Goal: Share content: Share content

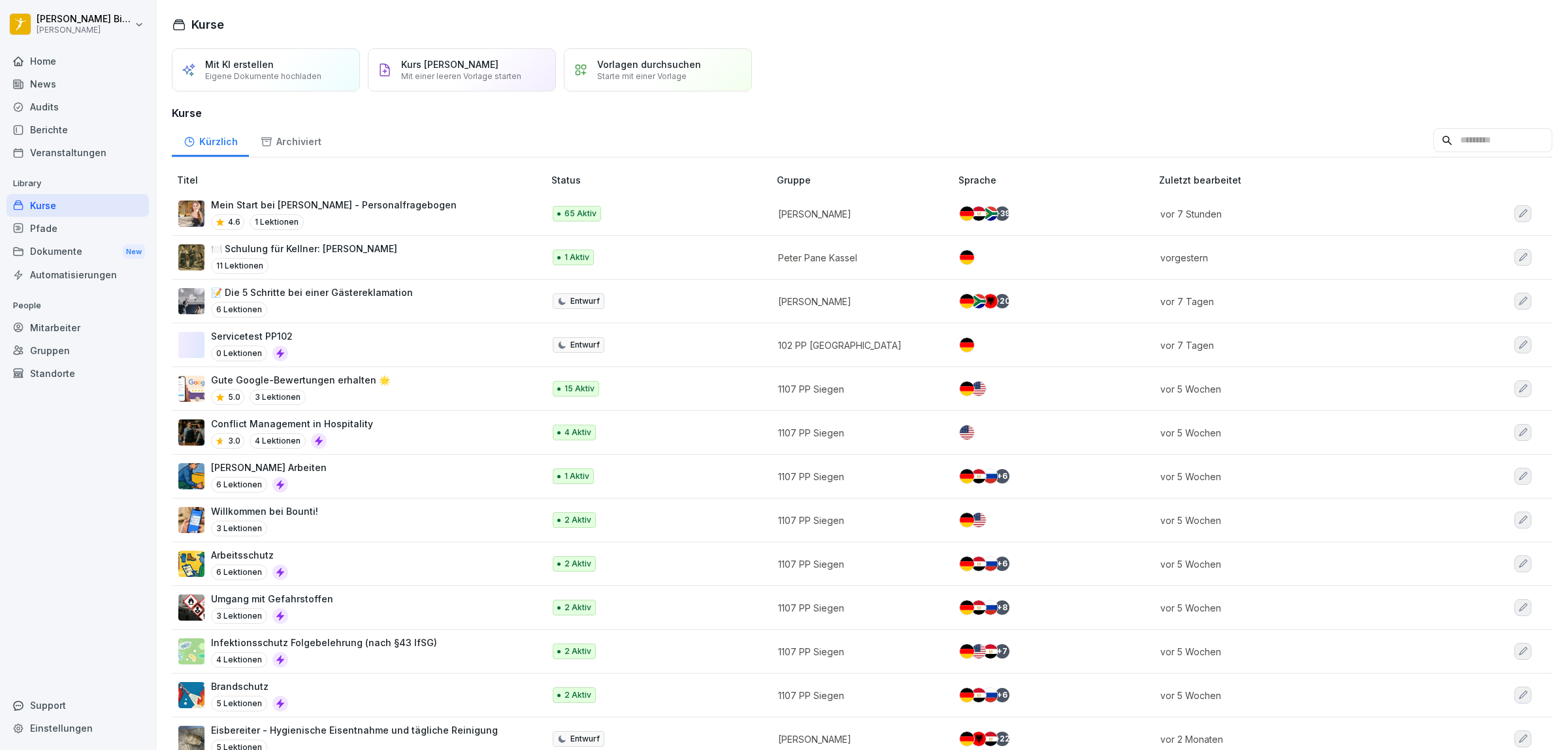
click at [45, 79] on div "News" at bounding box center [77, 84] width 142 height 23
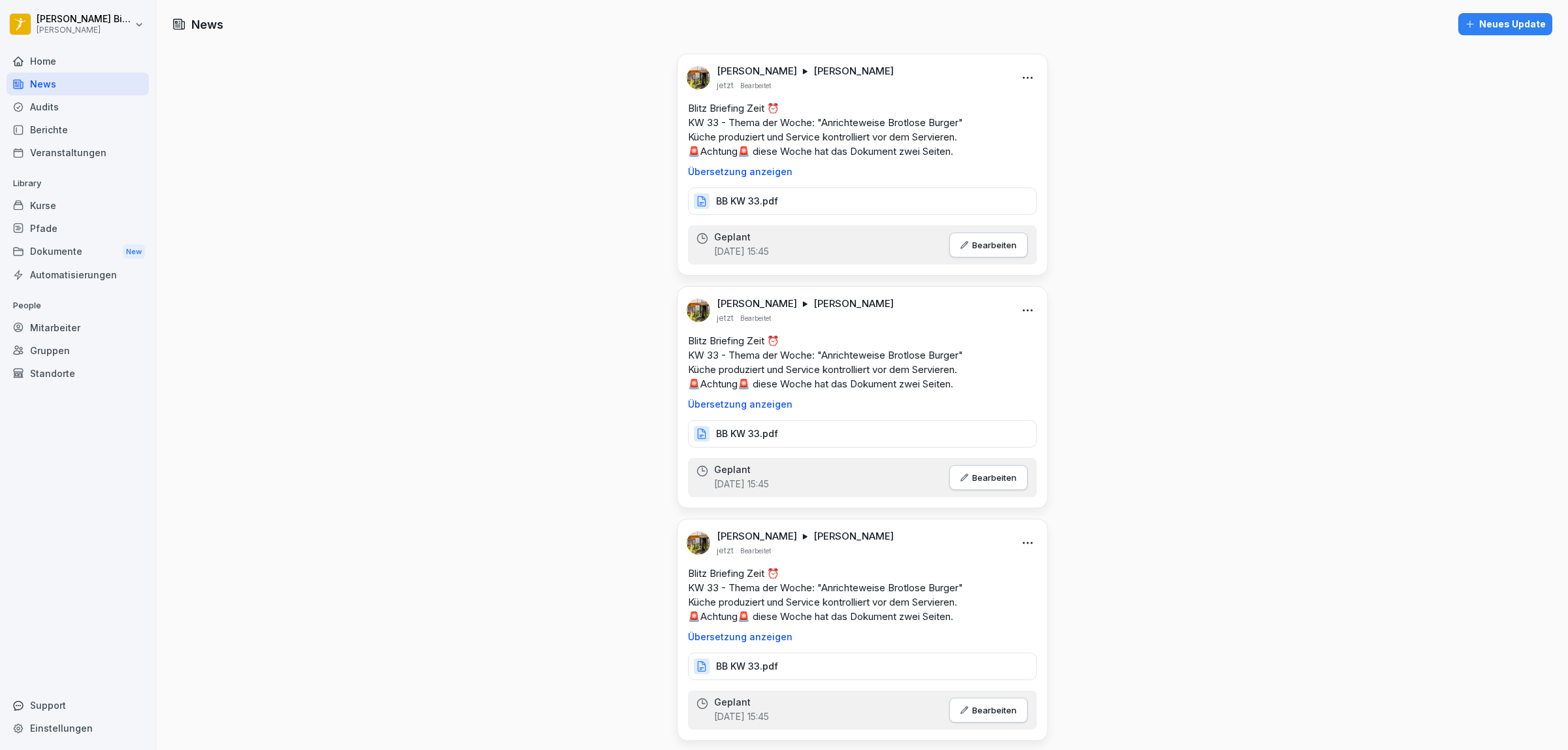
click at [1018, 79] on html "[PERSON_NAME] [PERSON_NAME] Home News Audits Berichte Veranstaltungen Library K…" at bounding box center [784, 375] width 1568 height 750
click at [939, 155] on div "Löschen" at bounding box center [950, 157] width 162 height 26
click at [1023, 73] on html "[PERSON_NAME] [PERSON_NAME] Home News Audits Berichte Veranstaltungen Library K…" at bounding box center [784, 375] width 1568 height 750
click at [926, 158] on div "Löschen" at bounding box center [950, 157] width 162 height 26
click at [1022, 73] on html "[PERSON_NAME] [PERSON_NAME] Home News Audits Berichte Veranstaltungen Library K…" at bounding box center [784, 375] width 1568 height 750
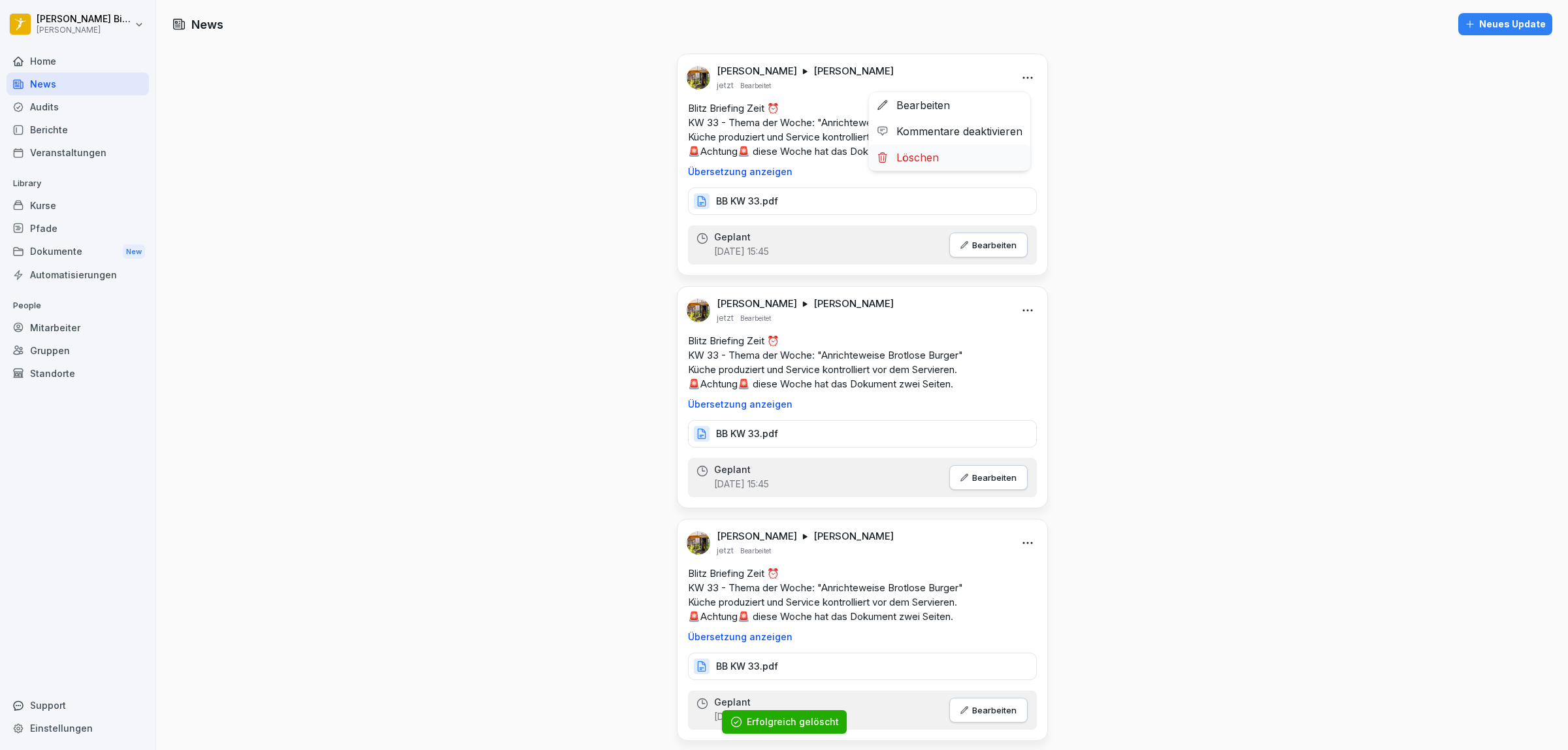
click at [955, 164] on div "Löschen" at bounding box center [950, 157] width 162 height 26
click at [1019, 75] on html "[PERSON_NAME] [PERSON_NAME] Home News Audits Berichte Veranstaltungen Library K…" at bounding box center [784, 375] width 1568 height 750
click at [962, 162] on div "Löschen" at bounding box center [950, 157] width 162 height 26
click at [1026, 77] on html "[PERSON_NAME] [PERSON_NAME] Home News Audits Berichte Veranstaltungen Library K…" at bounding box center [784, 375] width 1568 height 750
click at [956, 160] on div "Löschen" at bounding box center [950, 157] width 162 height 26
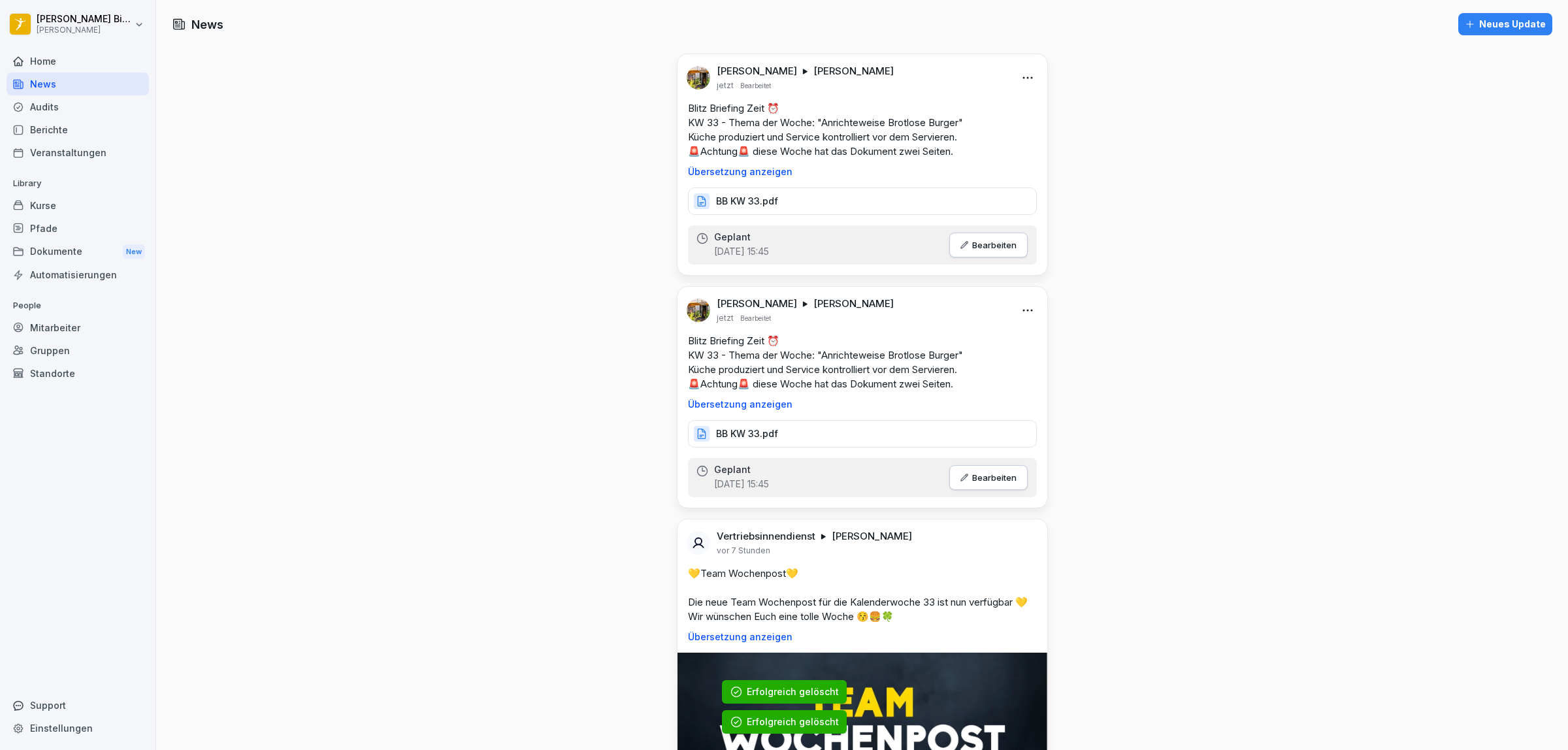
click at [1019, 76] on html "[PERSON_NAME] [PERSON_NAME] Home News Audits Berichte Veranstaltungen Library K…" at bounding box center [784, 375] width 1568 height 750
click at [939, 155] on div "Löschen" at bounding box center [950, 157] width 162 height 26
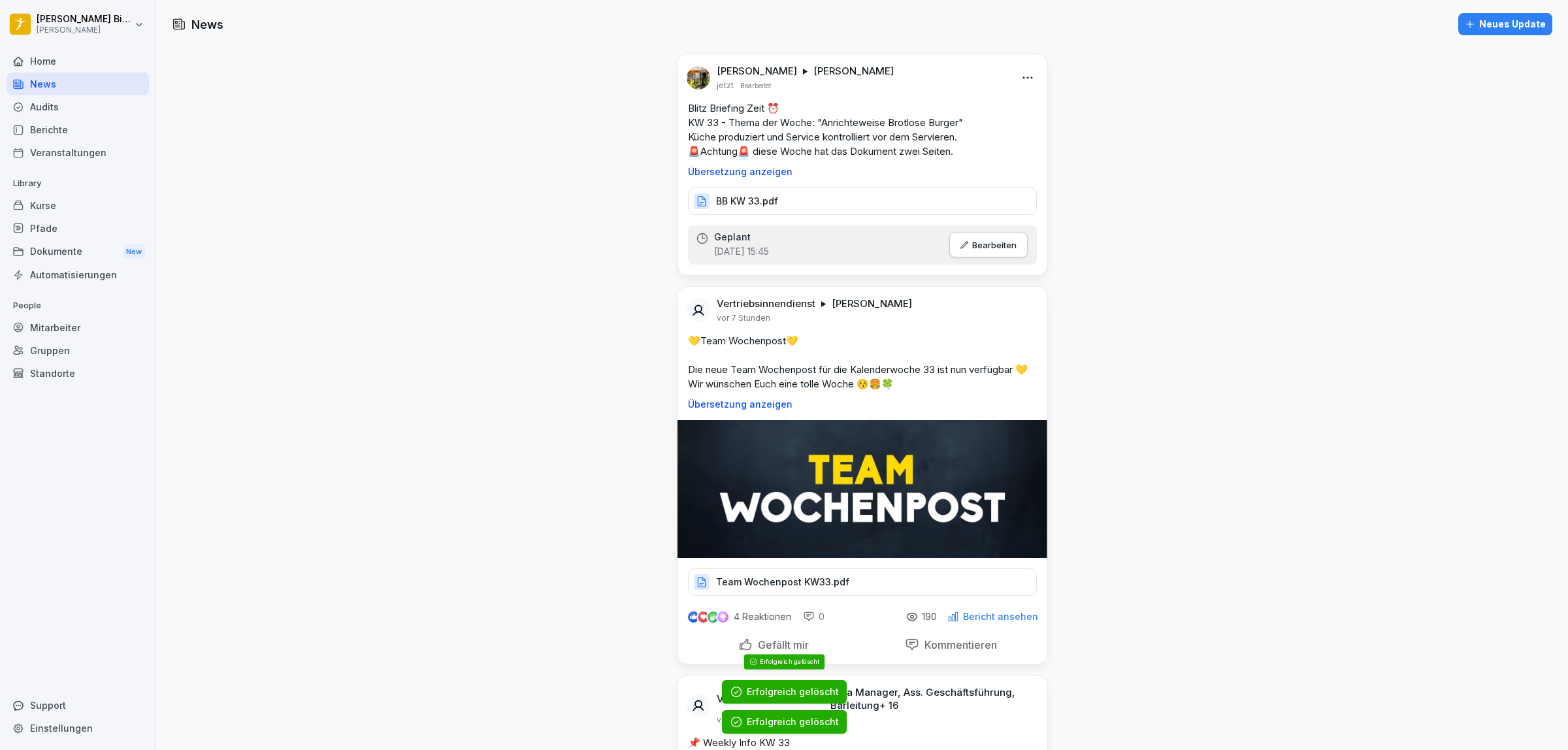
click at [1019, 75] on html "[PERSON_NAME] [PERSON_NAME] Home News Audits Berichte Veranstaltungen Library K…" at bounding box center [784, 375] width 1568 height 750
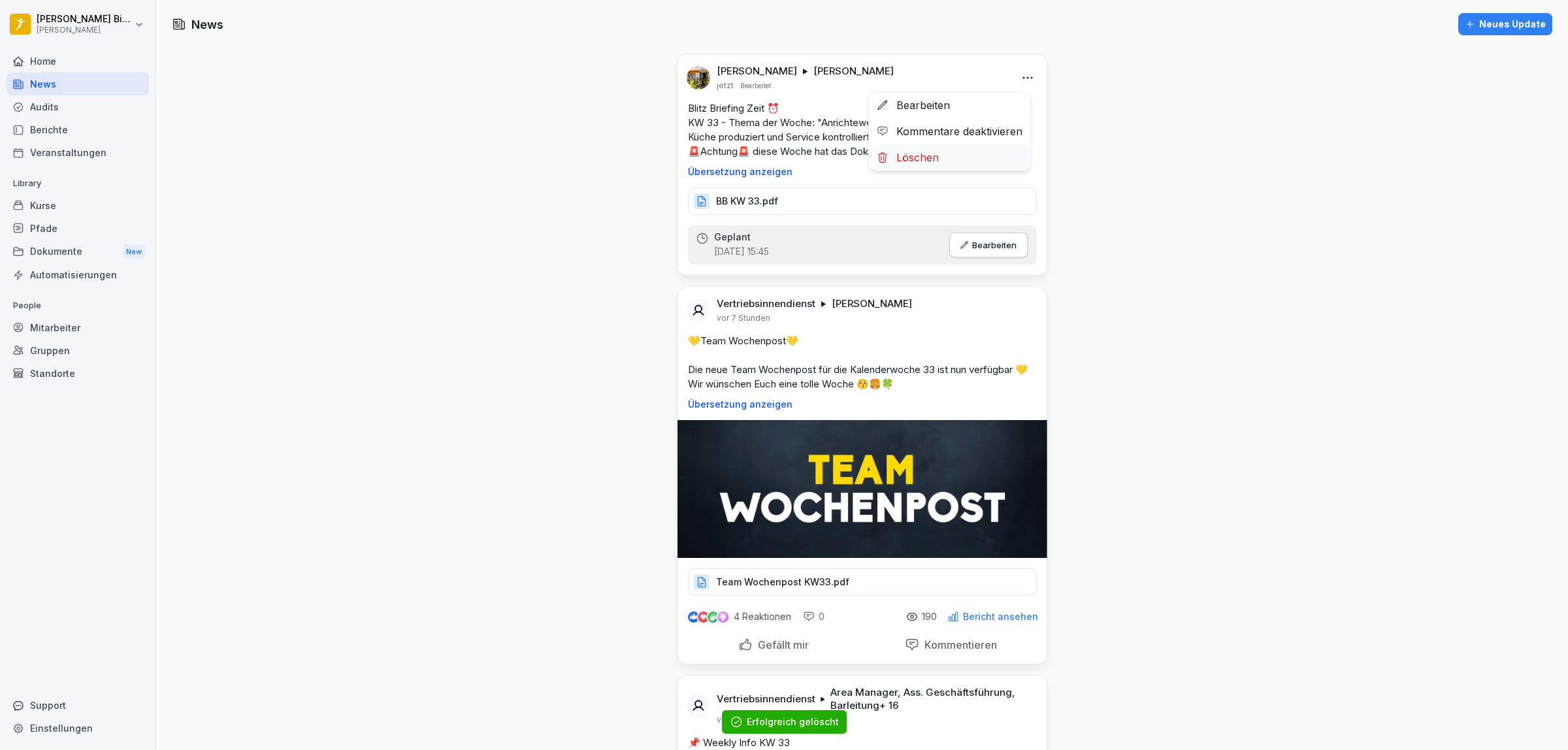
click at [922, 160] on div "Löschen" at bounding box center [950, 157] width 162 height 26
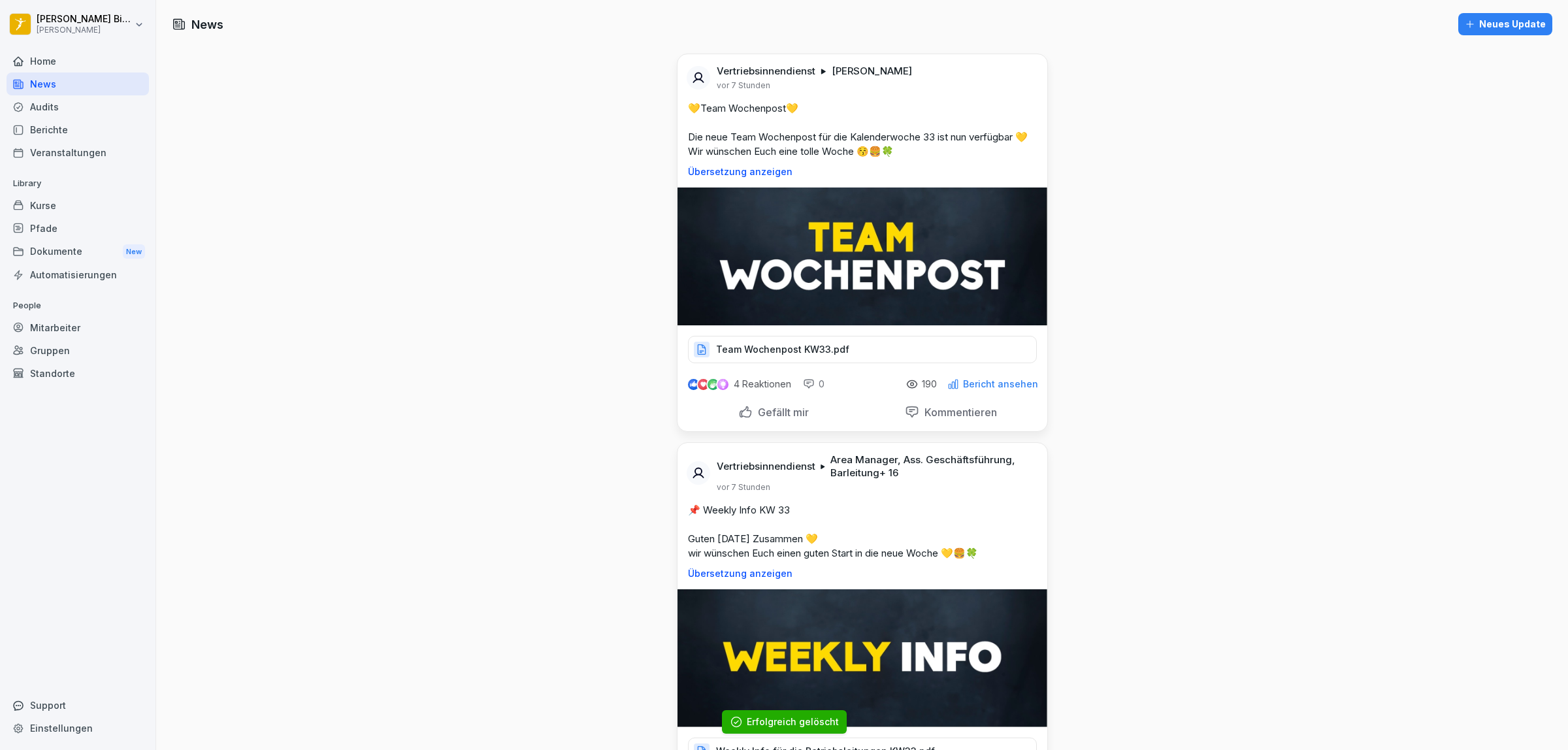
click at [27, 247] on div "Dokumente New" at bounding box center [77, 251] width 142 height 24
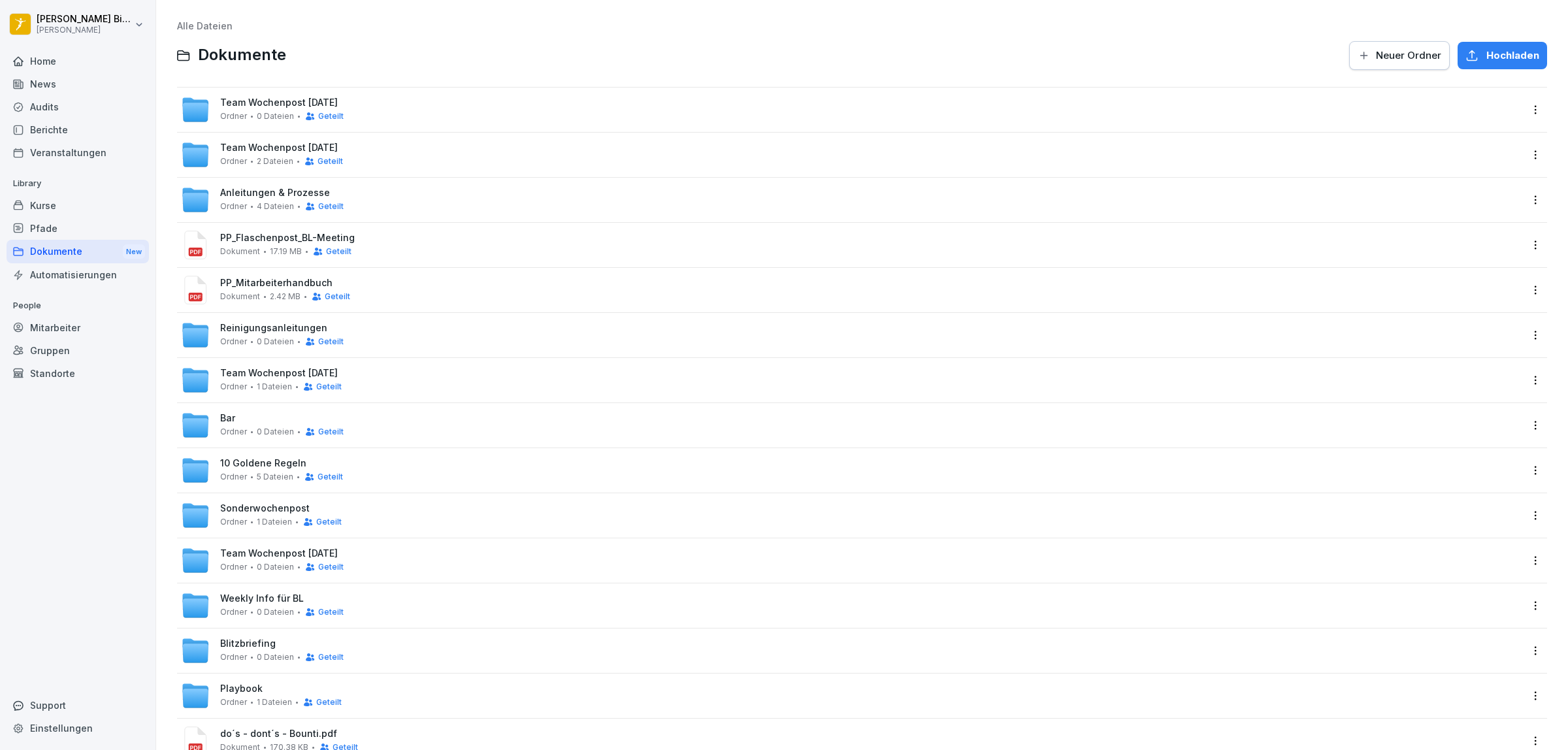
click at [273, 650] on div "Blitzbriefing Ordner 0 Dateien Geteilt" at bounding box center [281, 650] width 123 height 24
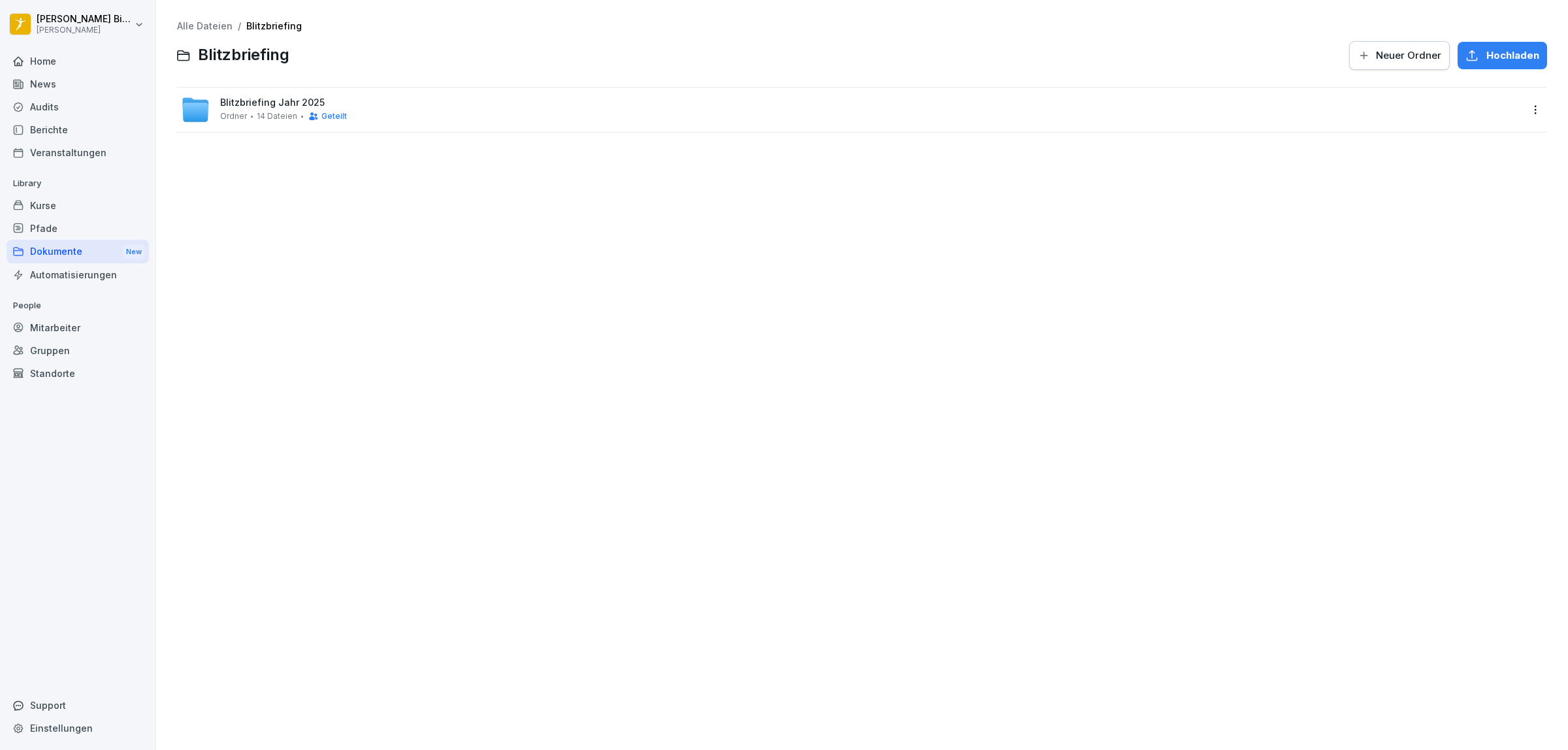
click at [260, 115] on span "14 Dateien" at bounding box center [277, 116] width 40 height 9
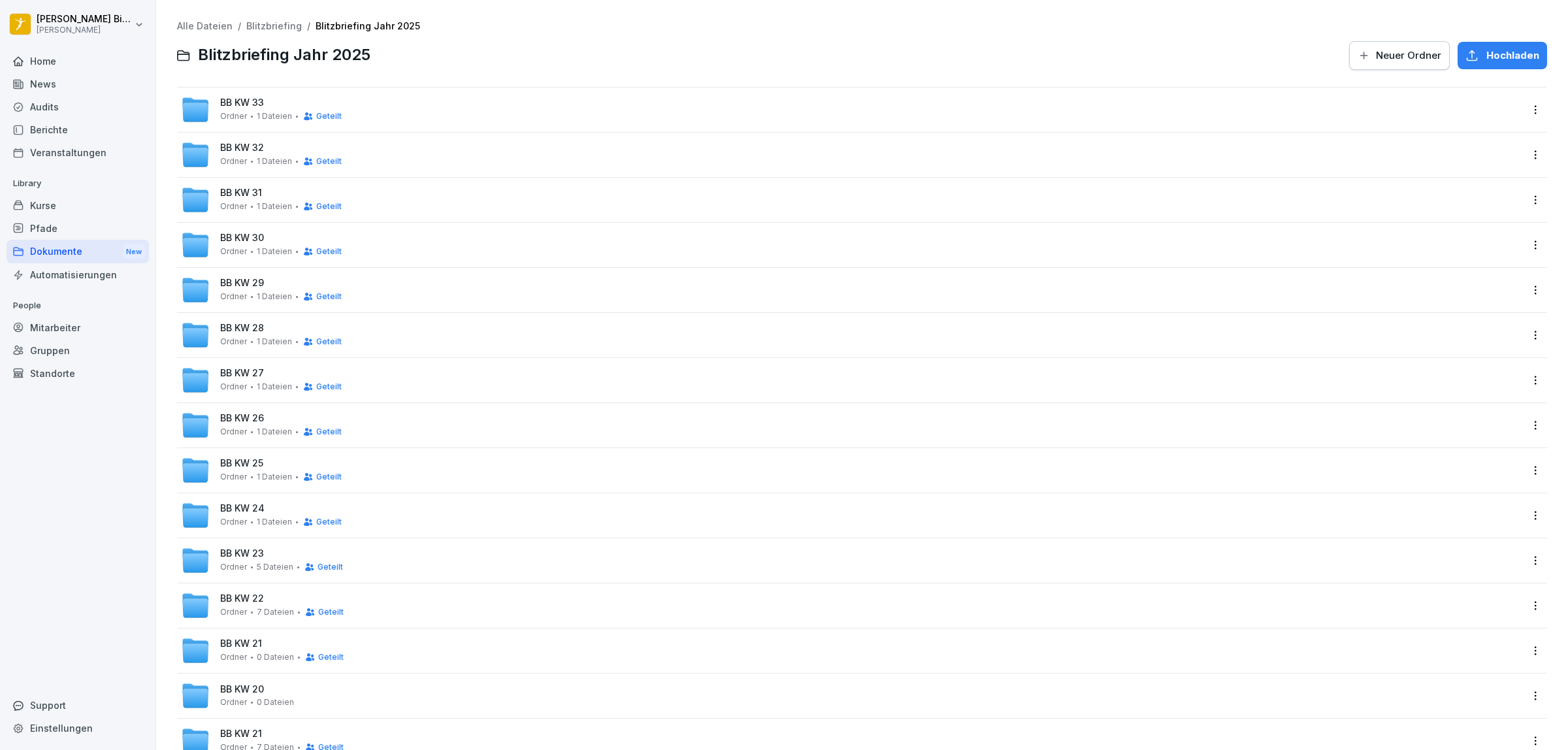
click at [467, 109] on div "BB KW 33 Ordner 1 Dateien Geteilt" at bounding box center [851, 109] width 1341 height 29
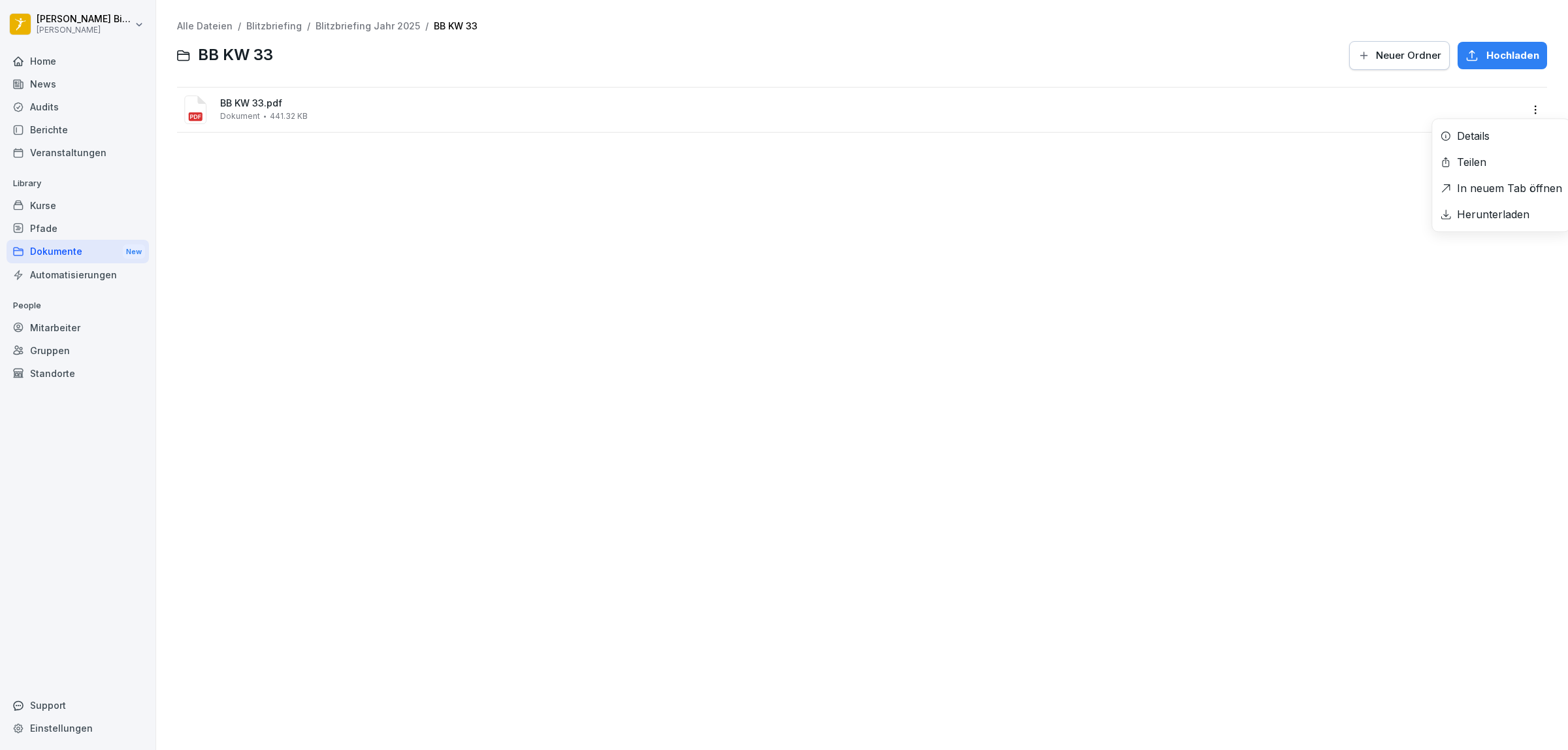
click at [1529, 107] on html "[PERSON_NAME] [PERSON_NAME] Home News Audits Berichte Veranstaltungen Library K…" at bounding box center [784, 375] width 1568 height 750
drag, startPoint x: 1046, startPoint y: 219, endPoint x: 1022, endPoint y: 209, distance: 26.0
click at [1033, 220] on html "[PERSON_NAME] [PERSON_NAME] Home News Audits Berichte Veranstaltungen Library K…" at bounding box center [784, 375] width 1568 height 750
click at [281, 112] on span "441.32 KB" at bounding box center [288, 116] width 38 height 9
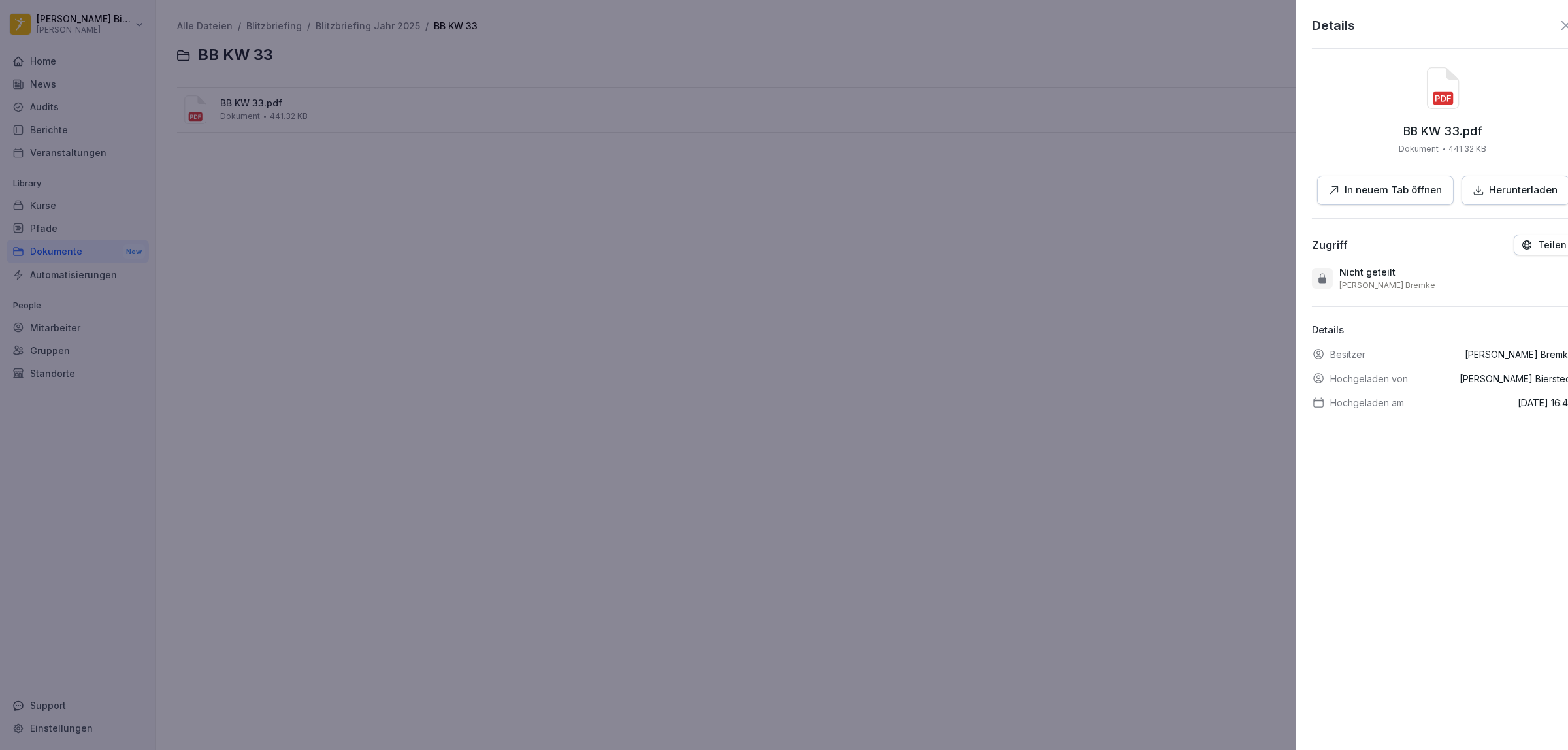
click at [958, 262] on div at bounding box center [784, 375] width 1568 height 750
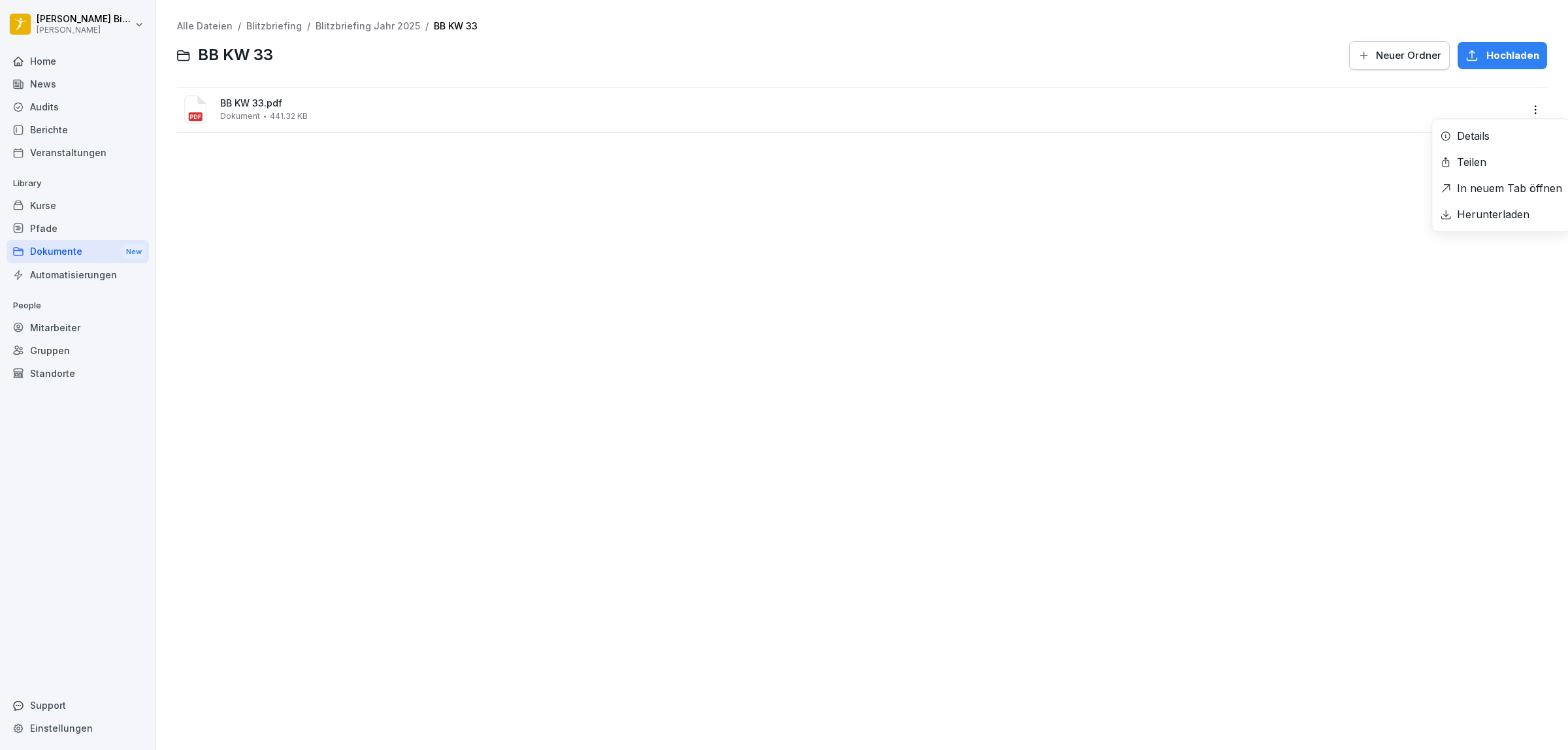
click at [1519, 112] on html "[PERSON_NAME] [PERSON_NAME] Home News Audits Berichte Veranstaltungen Library K…" at bounding box center [784, 375] width 1568 height 750
click at [1489, 136] on div "Details" at bounding box center [1473, 136] width 32 height 16
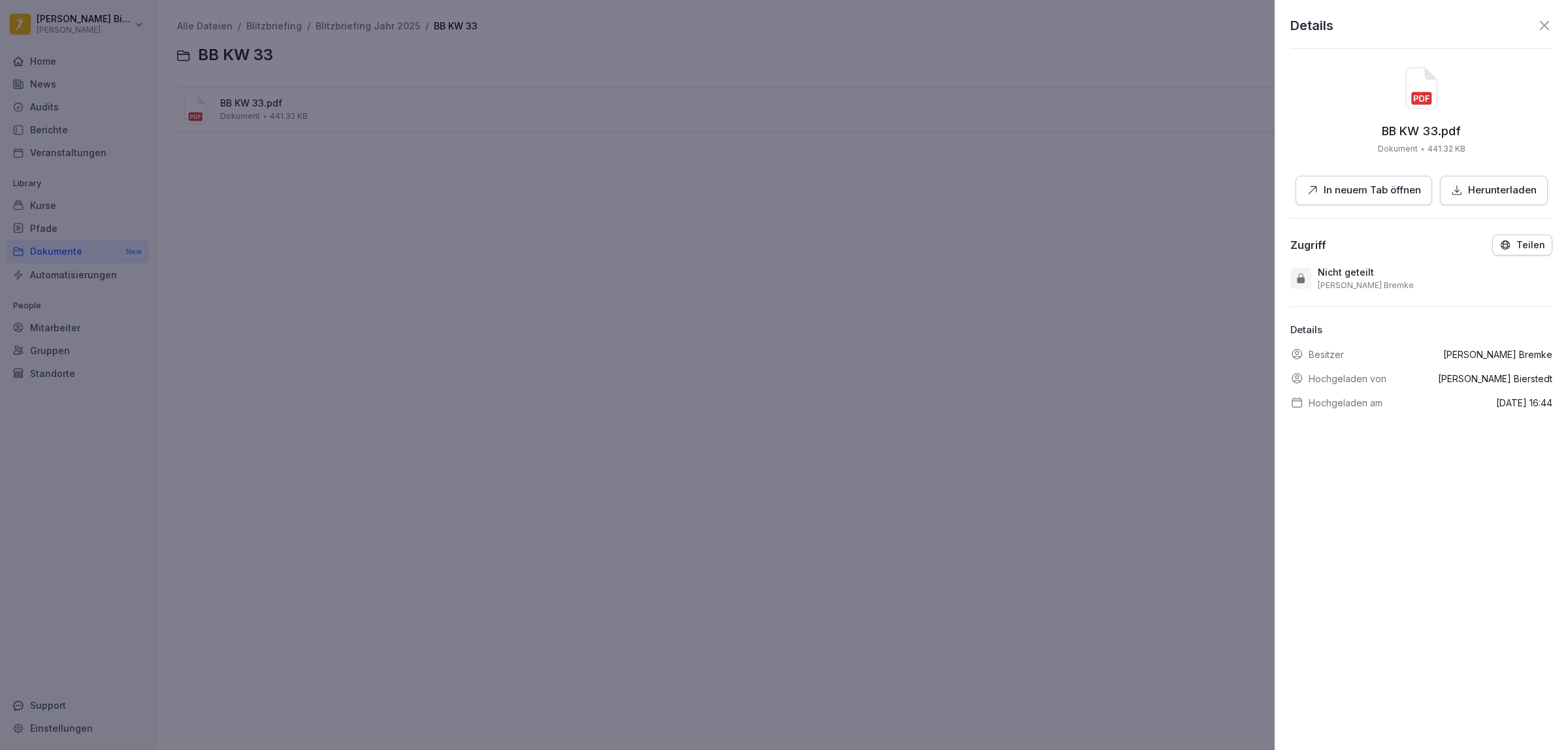
click at [1522, 246] on p "Teilen" at bounding box center [1530, 244] width 29 height 10
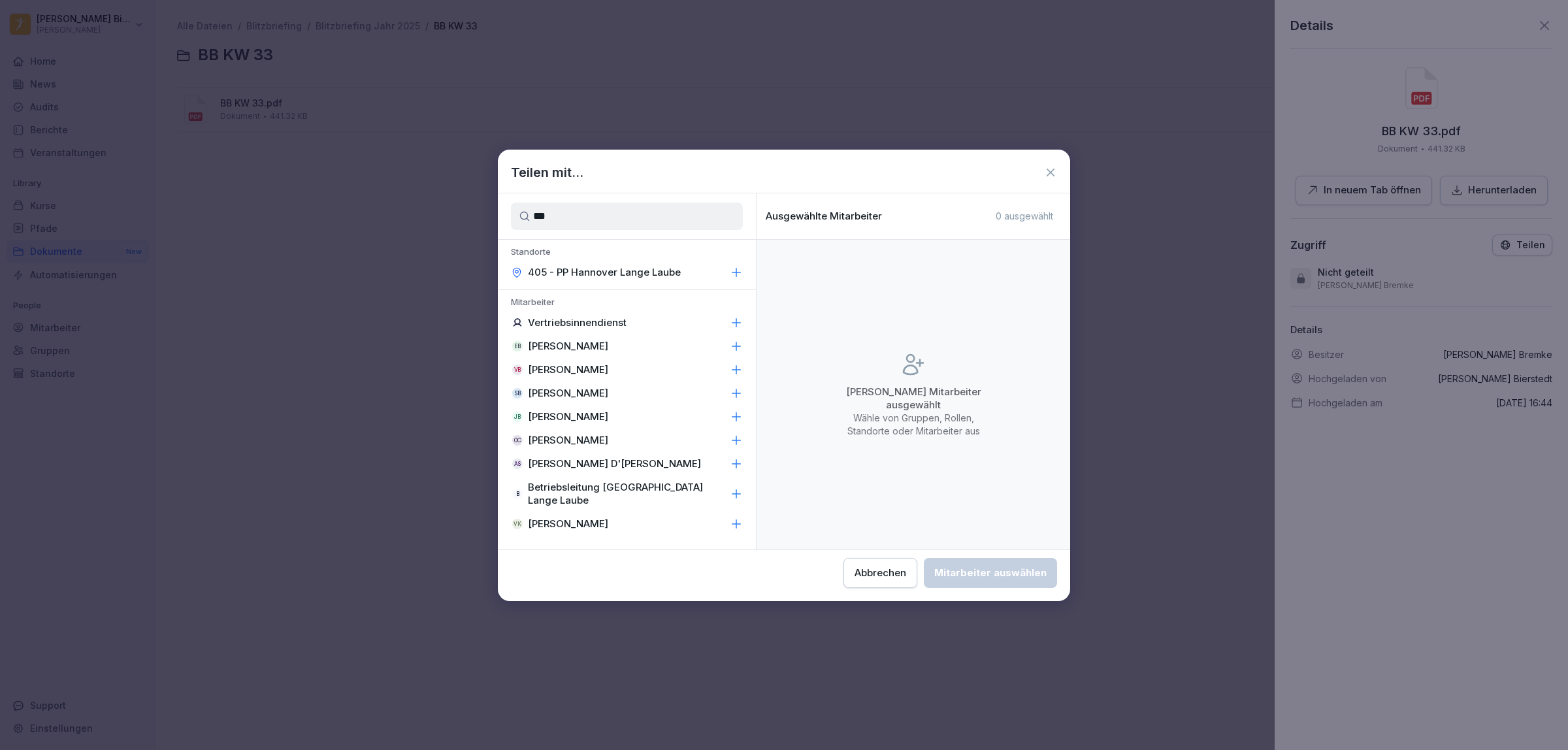
click at [584, 324] on p "Vertriebsinnendienst" at bounding box center [577, 322] width 99 height 13
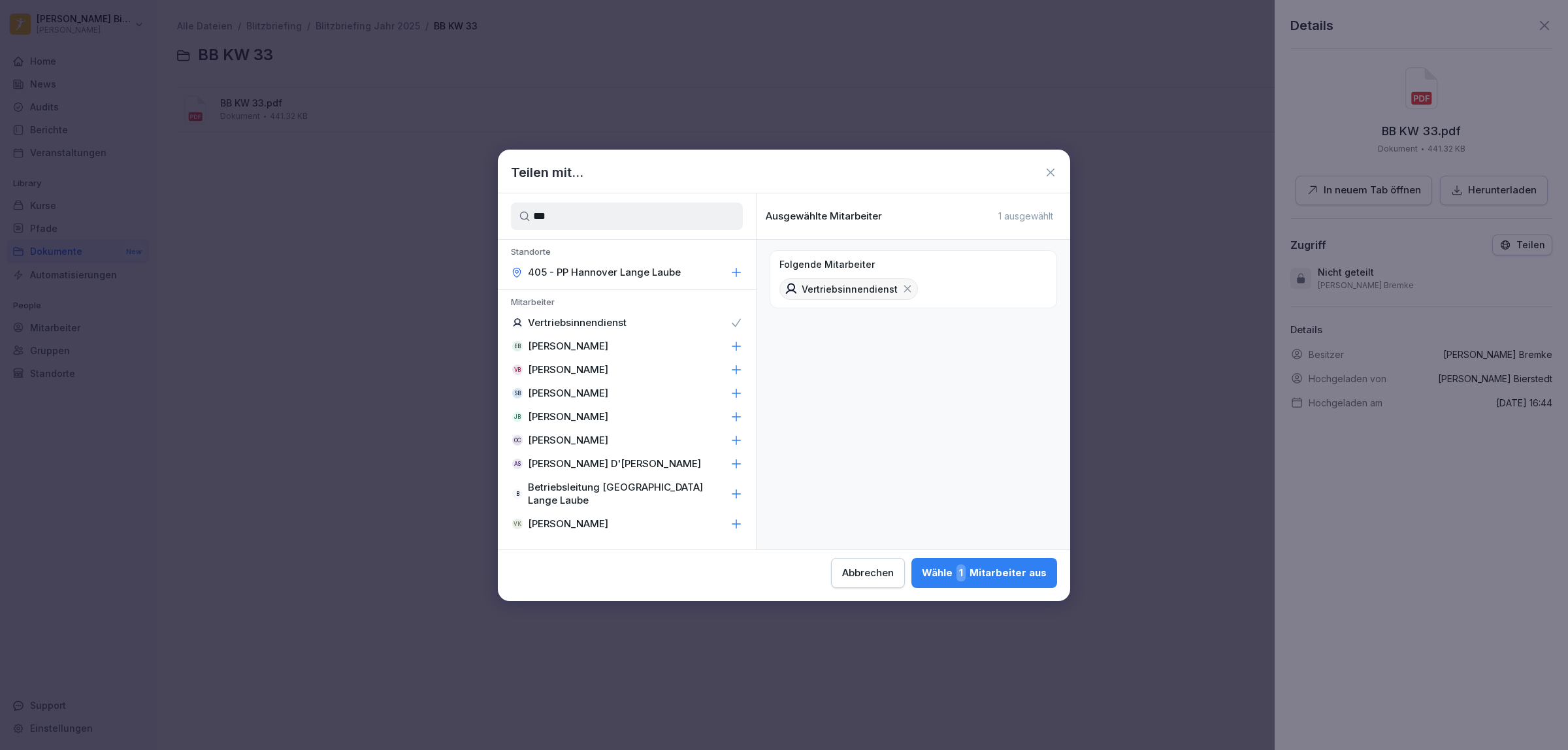
drag, startPoint x: 579, startPoint y: 214, endPoint x: 464, endPoint y: 216, distance: 115.0
click at [464, 216] on body "[PERSON_NAME] [PERSON_NAME] Home News Audits Berichte Veranstaltungen Library K…" at bounding box center [784, 375] width 1568 height 750
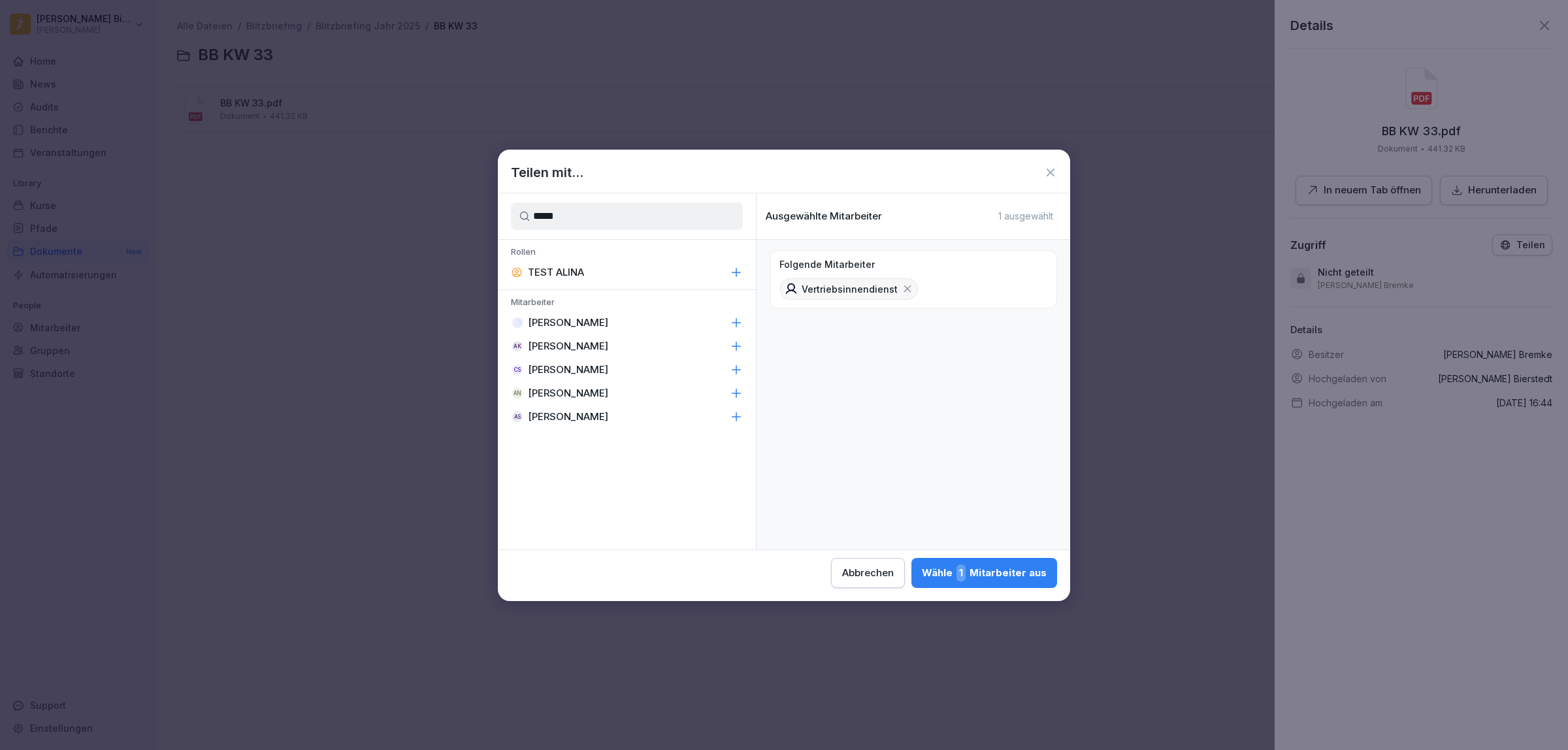
click at [577, 325] on p "[PERSON_NAME]" at bounding box center [568, 322] width 80 height 13
drag, startPoint x: 641, startPoint y: 222, endPoint x: 477, endPoint y: 221, distance: 164.0
click at [477, 221] on body "[PERSON_NAME] [PERSON_NAME] Home News Audits Berichte Veranstaltungen Library K…" at bounding box center [784, 375] width 1568 height 750
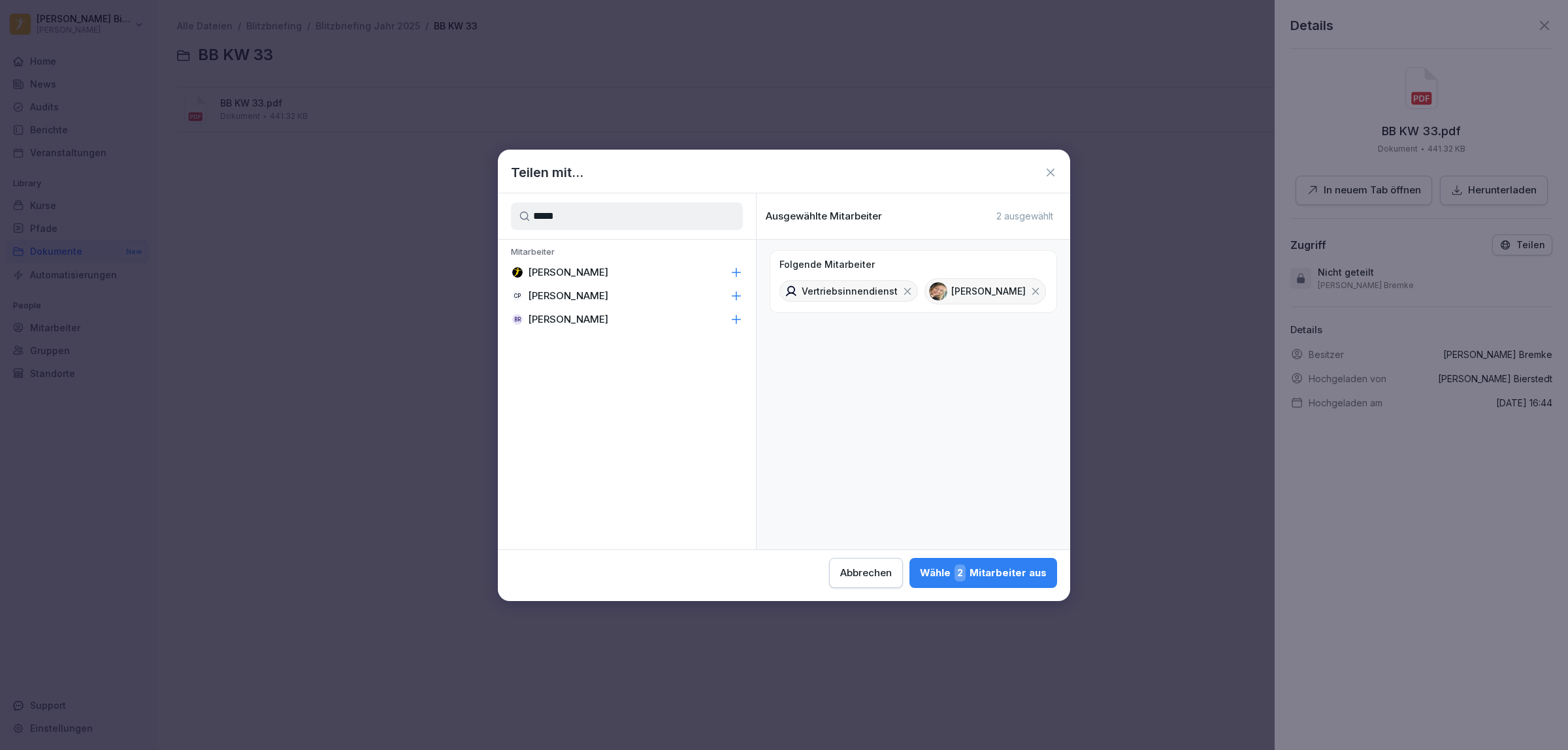
type input "*****"
click at [578, 272] on p "[PERSON_NAME]" at bounding box center [568, 272] width 80 height 13
click at [1004, 568] on div "Wähle 3 Mitarbeiter aus" at bounding box center [983, 572] width 127 height 17
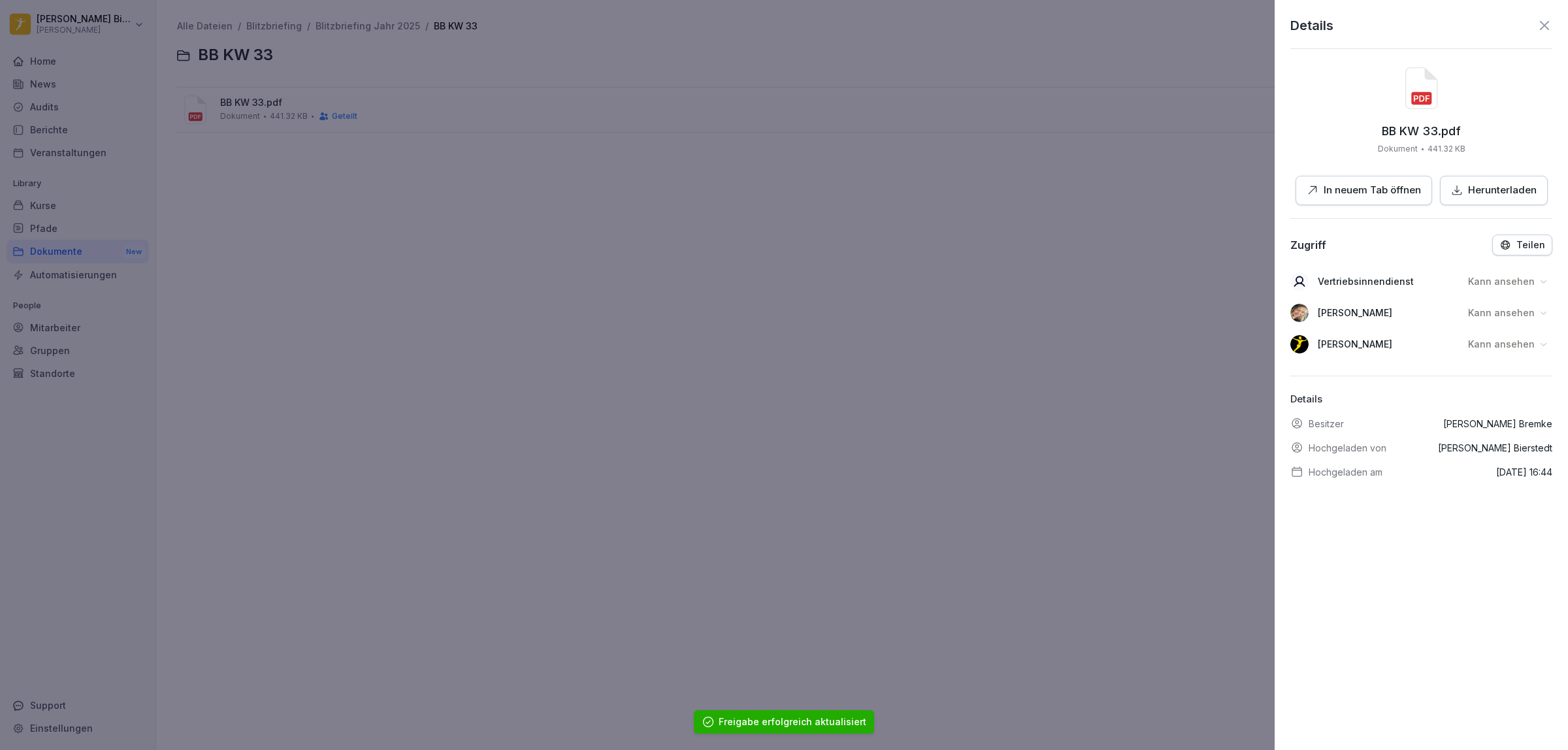
click at [1524, 279] on div "Kann ansehen" at bounding box center [1508, 281] width 88 height 21
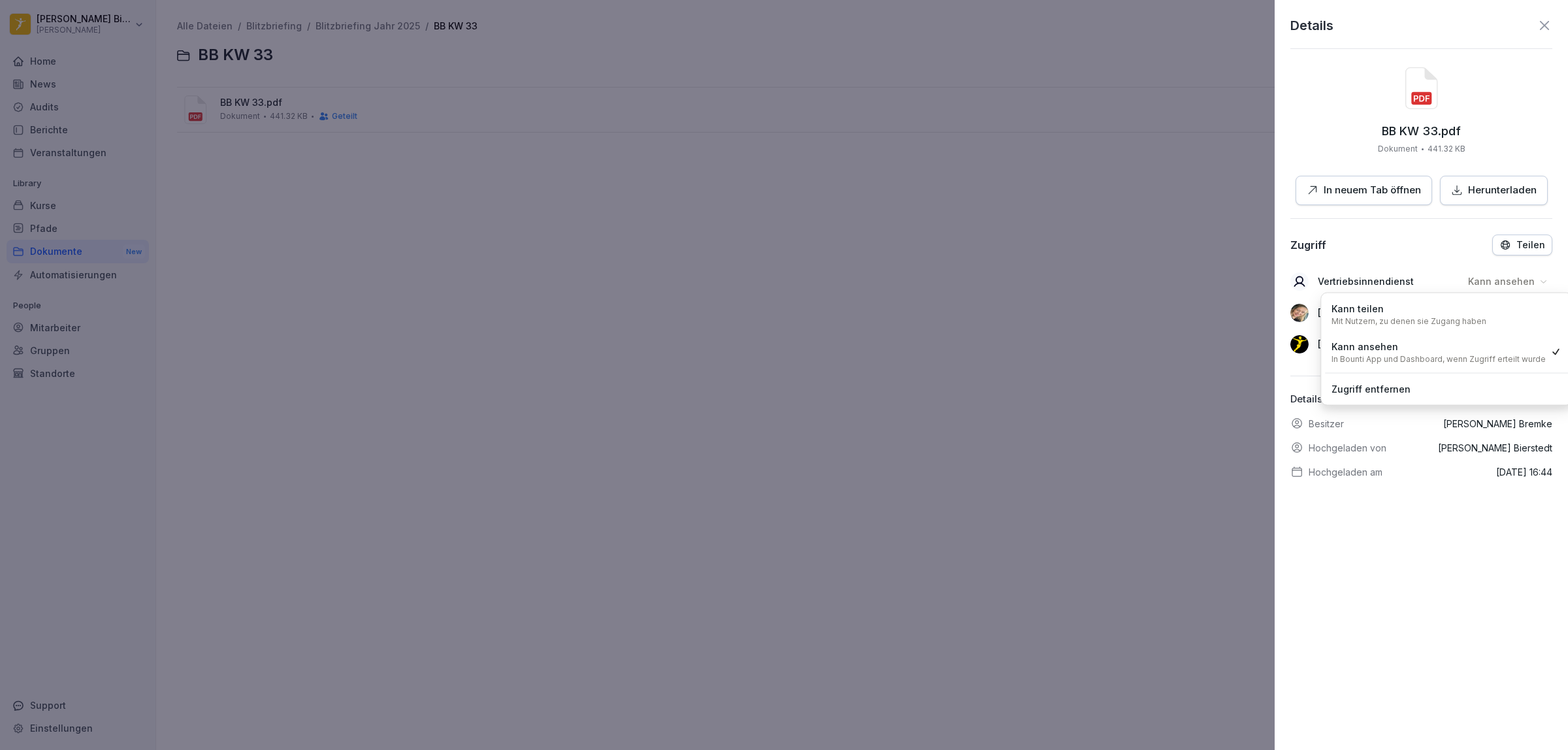
click at [1460, 320] on p "Mit Nutzern, zu denen sie Zugang haben" at bounding box center [1408, 321] width 155 height 10
click at [1493, 312] on p "Kann ansehen" at bounding box center [1501, 313] width 66 height 13
click at [1463, 343] on div "Kann teilen Mit Nutzern, zu denen sie Zugang haben" at bounding box center [1408, 345] width 155 height 24
click at [1499, 344] on p "Kann ansehen" at bounding box center [1501, 344] width 66 height 13
click at [1463, 379] on p "Mit Nutzern, zu denen sie Zugang haben" at bounding box center [1408, 384] width 155 height 10
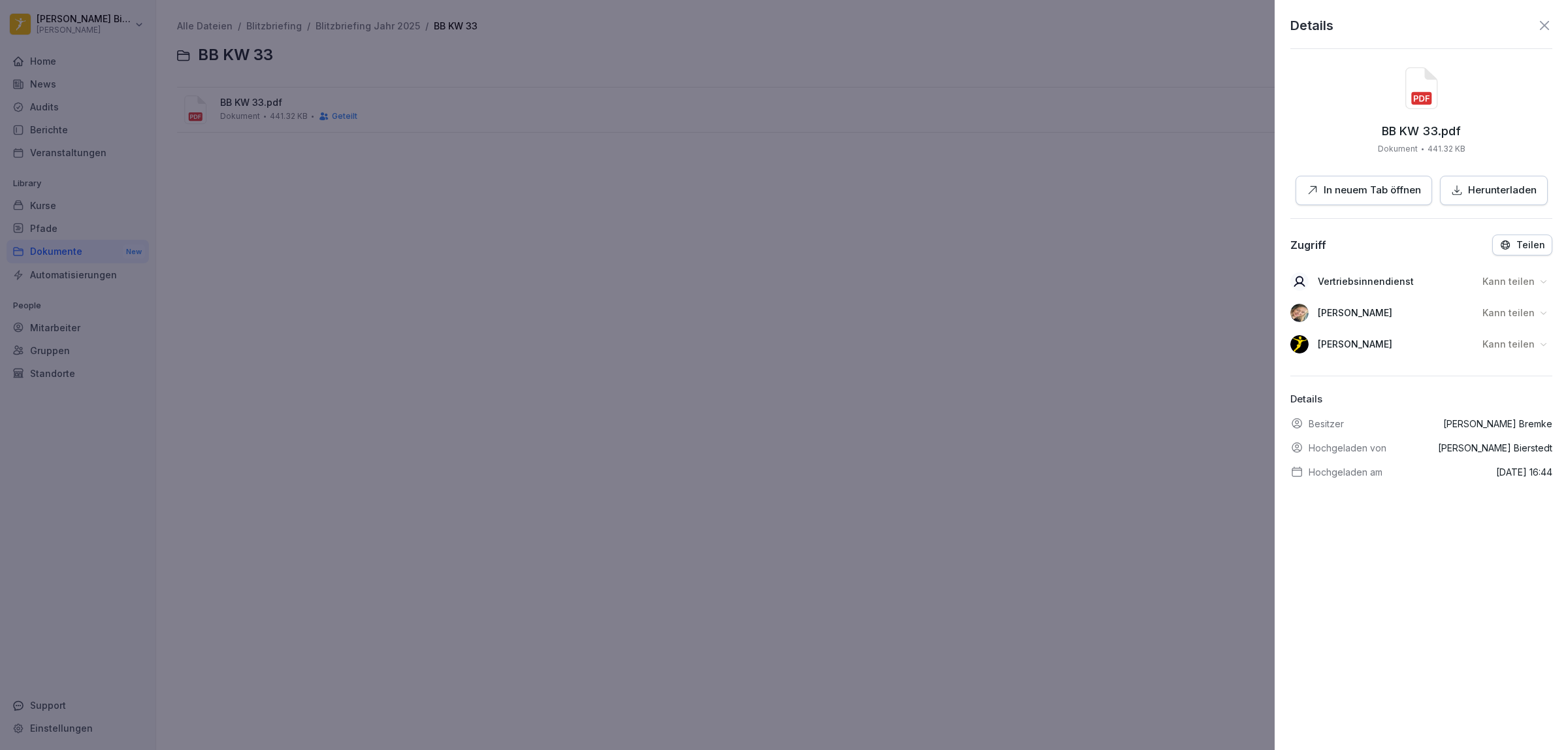
click at [1537, 31] on icon at bounding box center [1544, 25] width 16 height 16
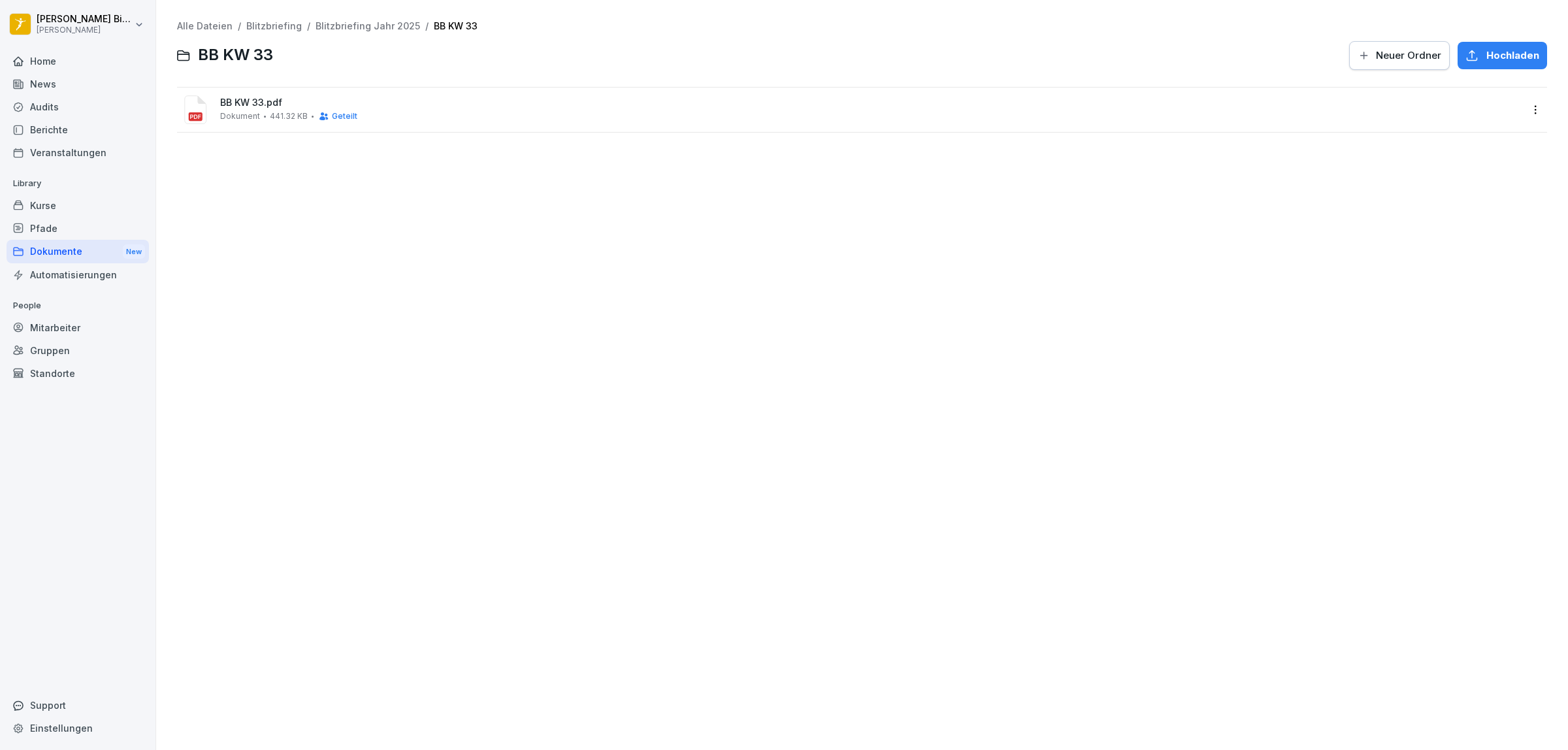
click at [250, 100] on span "BB KW 33.pdf" at bounding box center [871, 102] width 1302 height 11
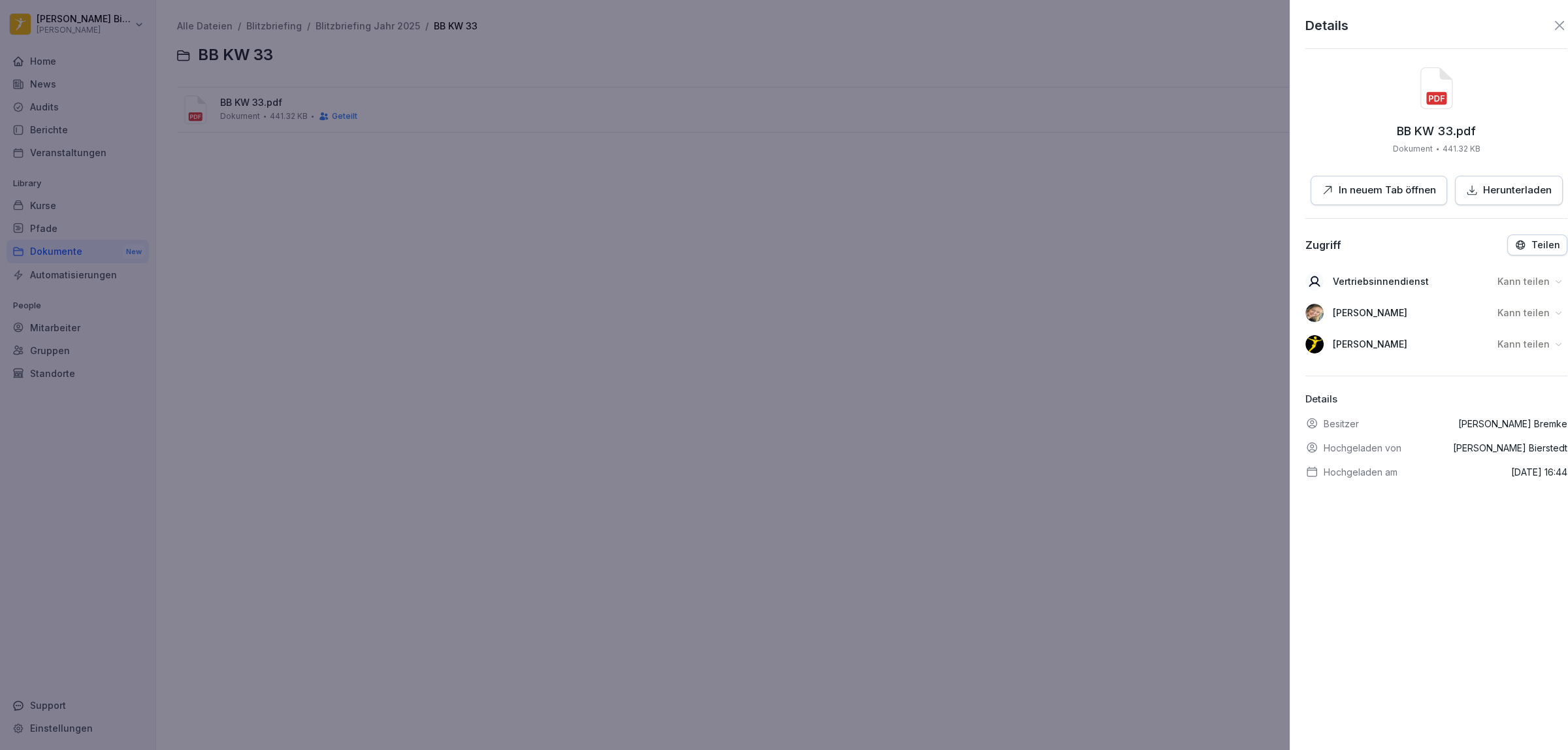
drag, startPoint x: 653, startPoint y: 261, endPoint x: 609, endPoint y: 252, distance: 44.9
click at [625, 255] on div at bounding box center [784, 375] width 1568 height 750
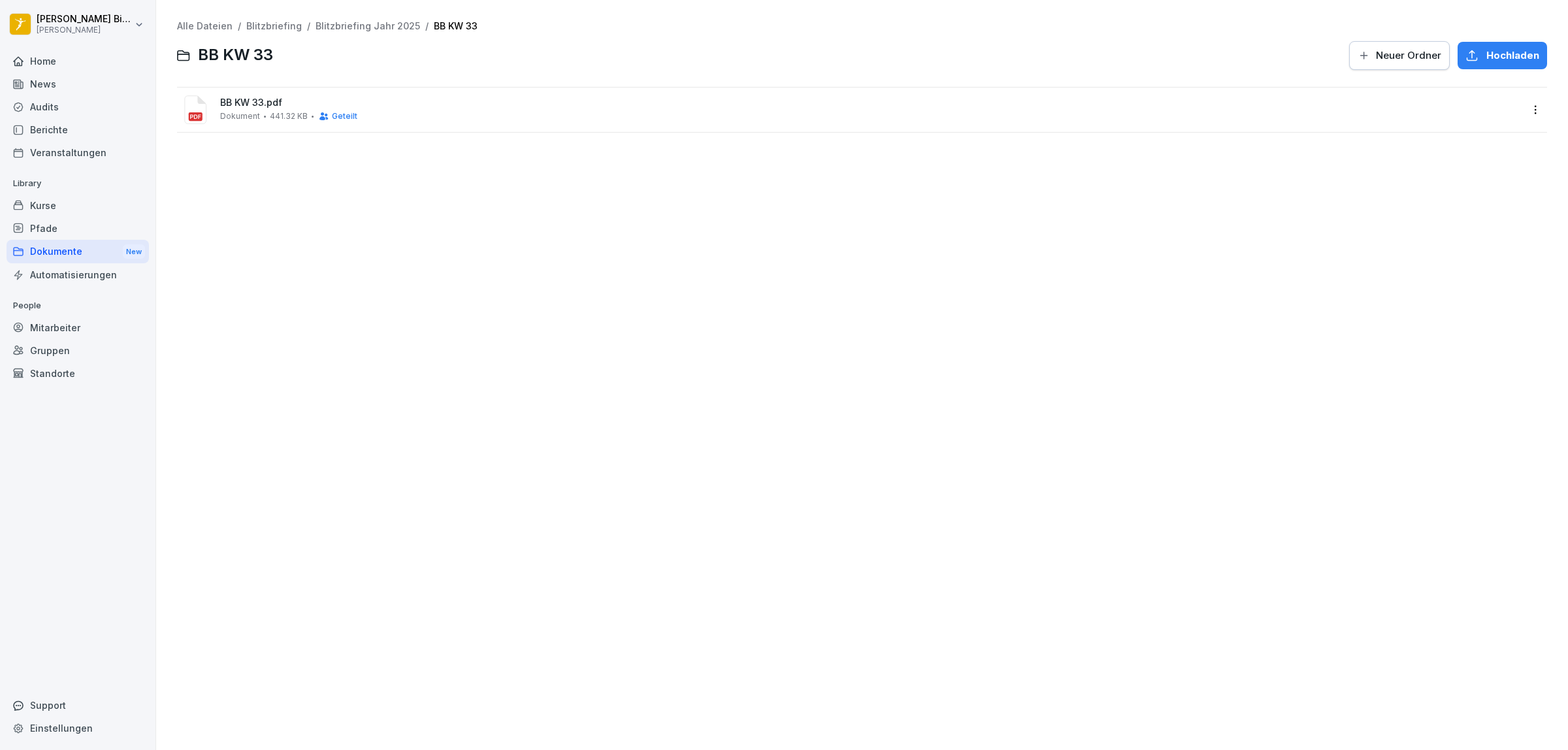
click at [372, 27] on link "Blitzbriefing Jahr 2025" at bounding box center [368, 25] width 105 height 11
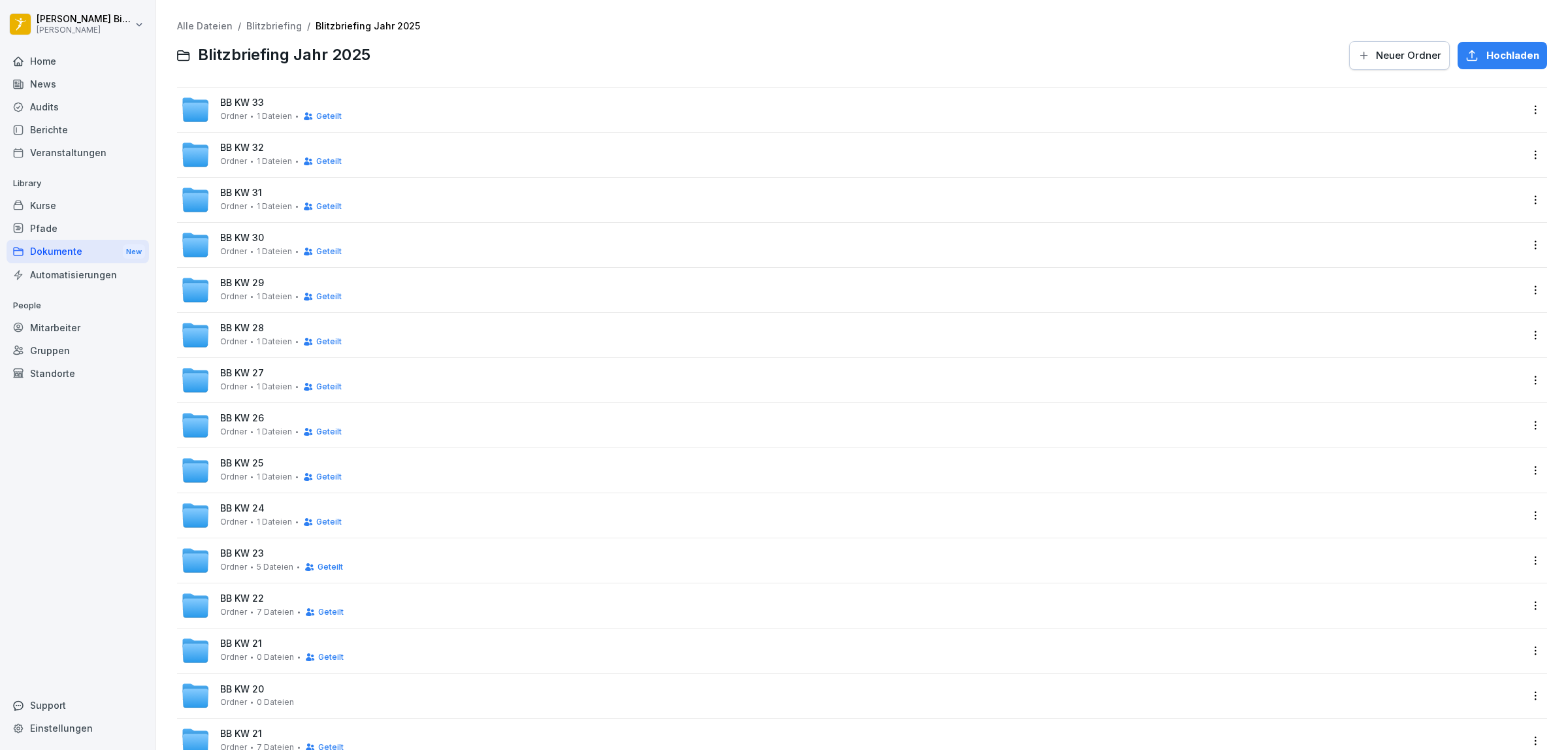
click at [1526, 108] on html "[PERSON_NAME] Peter Pane Home News Audits Berichte Veranstaltungen Library Kurs…" at bounding box center [784, 375] width 1568 height 750
drag, startPoint x: 354, startPoint y: 92, endPoint x: 354, endPoint y: 100, distance: 8.0
click at [354, 92] on html "[PERSON_NAME] Peter Pane Home News Audits Berichte Veranstaltungen Library Kurs…" at bounding box center [784, 375] width 1568 height 750
click at [350, 106] on div "BB KW 33 Ordner 1 Dateien Geteilt" at bounding box center [851, 109] width 1341 height 29
